Goal: Navigation & Orientation: Find specific page/section

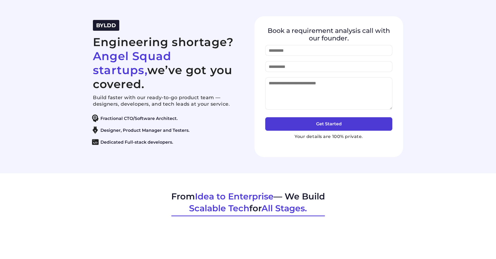
click at [110, 29] on span "BYLDD" at bounding box center [106, 25] width 20 height 6
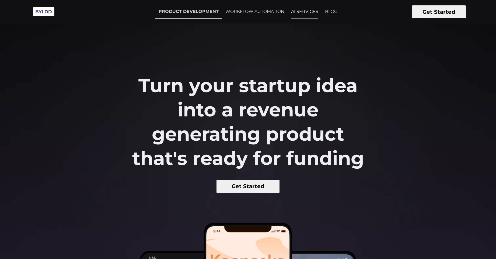
click at [301, 13] on link "AI SERVICES" at bounding box center [305, 11] width 34 height 13
click at [251, 11] on link "WORKFLOW AUTOMATION" at bounding box center [254, 11] width 65 height 13
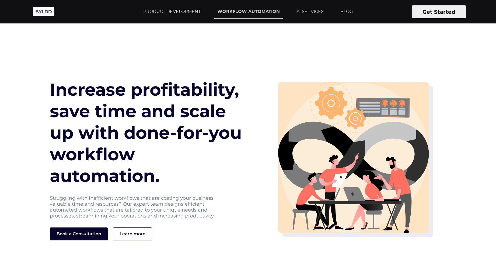
click at [51, 10] on img at bounding box center [43, 11] width 27 height 15
